Goal: Navigation & Orientation: Understand site structure

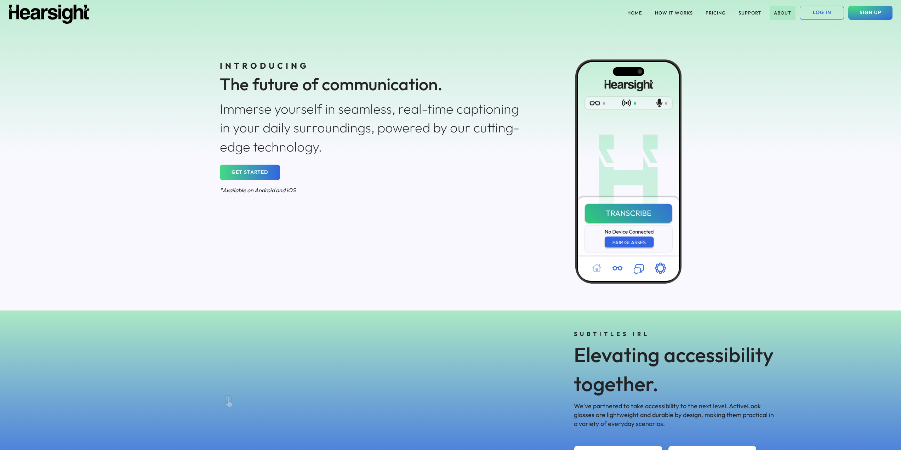
click at [782, 11] on button "ABOUT" at bounding box center [783, 13] width 26 height 14
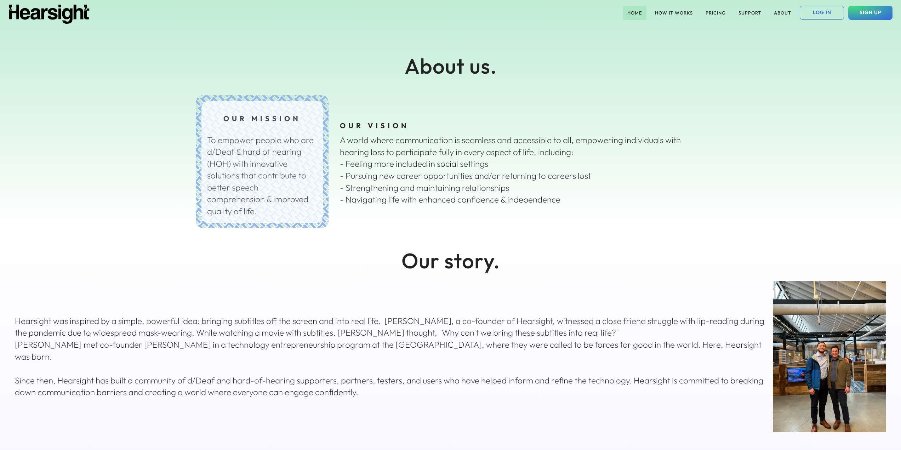
click at [638, 15] on button "HOME" at bounding box center [634, 13] width 23 height 14
